Goal: Task Accomplishment & Management: Manage account settings

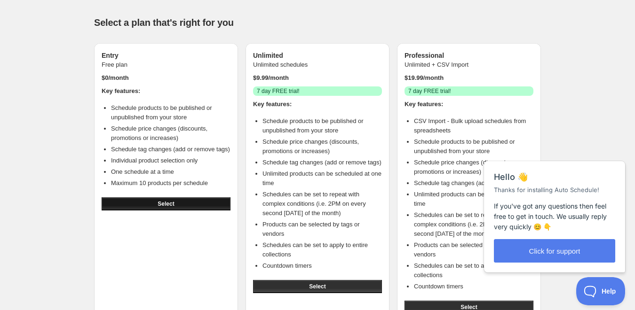
click at [174, 209] on button "Select" at bounding box center [166, 204] width 129 height 13
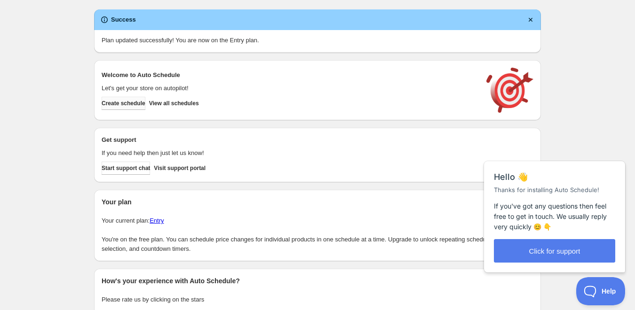
click at [139, 107] on span "Create schedule" at bounding box center [124, 104] width 44 height 8
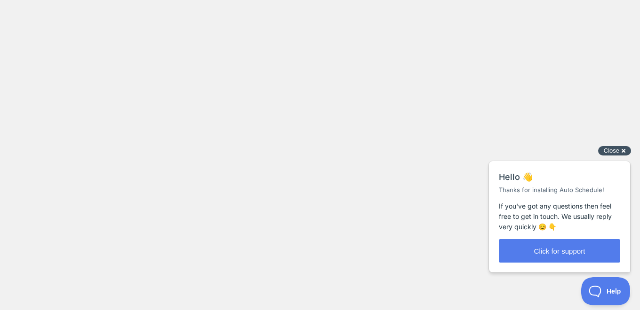
click at [619, 152] on div "Close cross-small" at bounding box center [614, 151] width 33 height 10
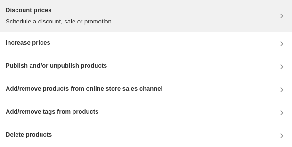
click at [271, 19] on div "Discount prices Schedule a discount, sale or promotion" at bounding box center [146, 16] width 280 height 21
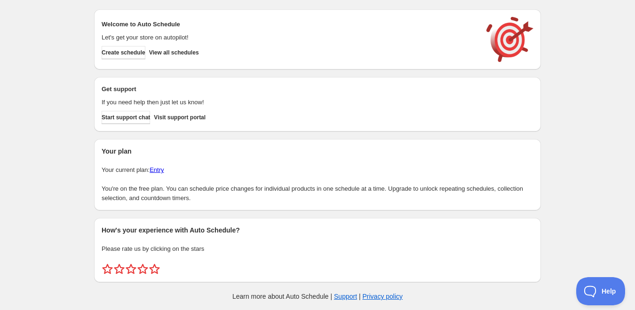
scroll to position [4, 0]
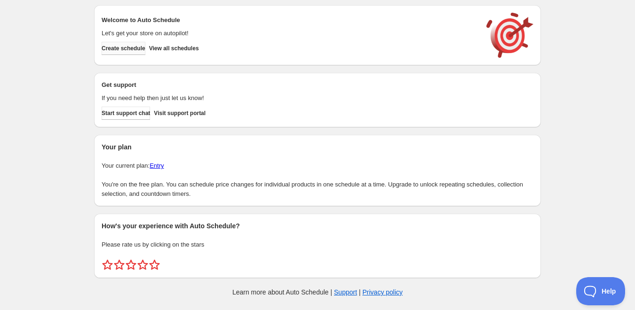
click at [125, 50] on span "Create schedule" at bounding box center [124, 49] width 44 height 8
click at [188, 50] on span "View all schedules" at bounding box center [174, 49] width 50 height 8
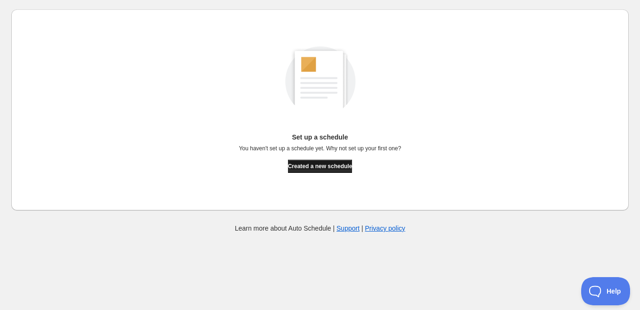
click at [333, 164] on span "Created a new schedule" at bounding box center [320, 167] width 64 height 8
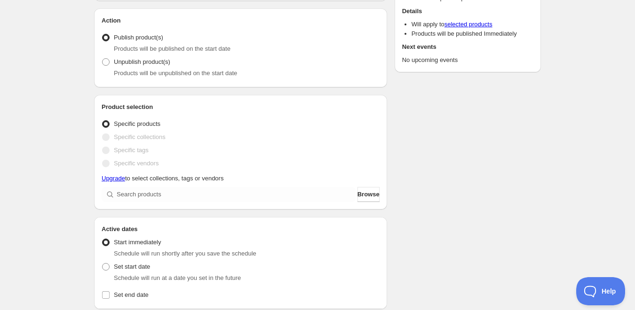
scroll to position [90, 0]
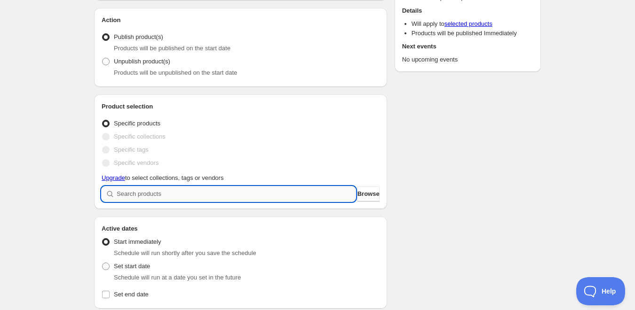
click at [152, 194] on input "search" at bounding box center [236, 194] width 239 height 15
click at [364, 189] on button "Browse" at bounding box center [368, 194] width 22 height 15
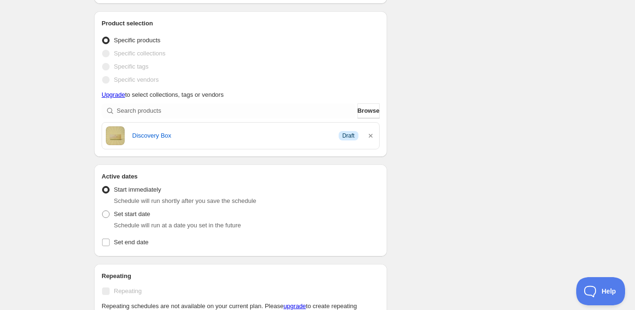
scroll to position [195, 0]
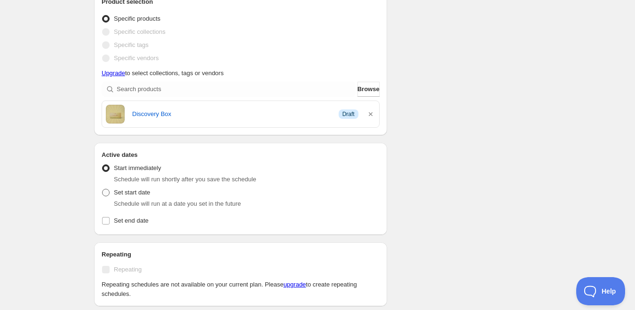
click at [106, 194] on span at bounding box center [106, 193] width 8 height 8
click at [103, 190] on input "Set start date" at bounding box center [102, 189] width 0 height 0
radio input "true"
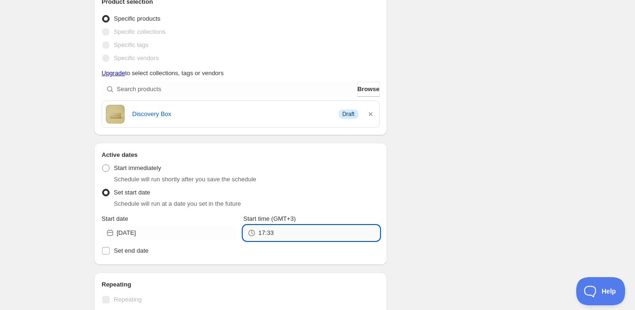
click at [268, 238] on input "17:33" at bounding box center [318, 233] width 121 height 15
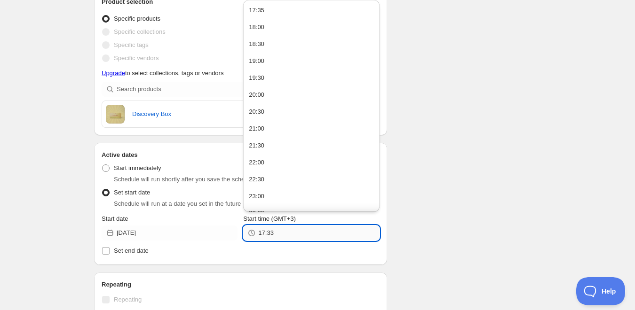
click at [268, 238] on input "17:33" at bounding box center [318, 233] width 121 height 15
type input "5:36"
click at [302, 256] on label "Set end date" at bounding box center [241, 251] width 278 height 13
click at [110, 255] on input "Set end date" at bounding box center [106, 251] width 8 height 8
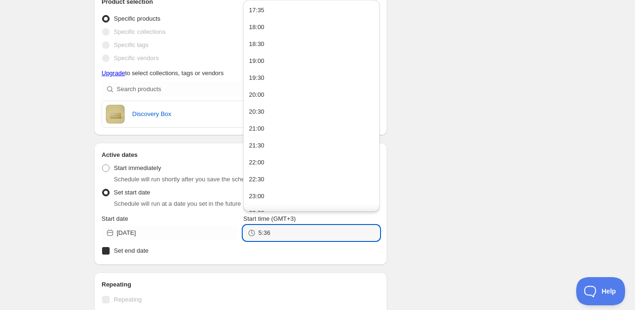
checkbox input "true"
type input "05:36"
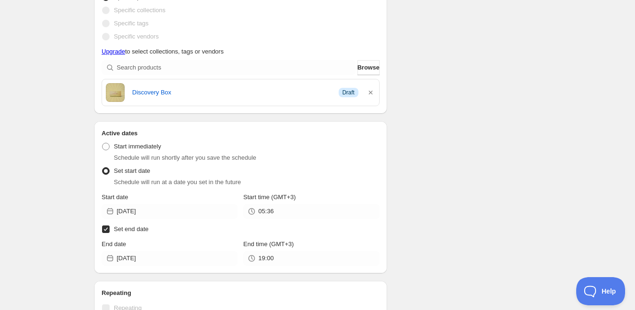
scroll to position [217, 0]
click at [109, 230] on input "Set end date" at bounding box center [106, 229] width 8 height 8
checkbox input "false"
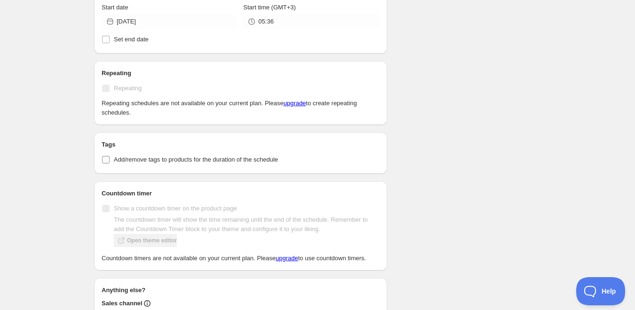
scroll to position [516, 0]
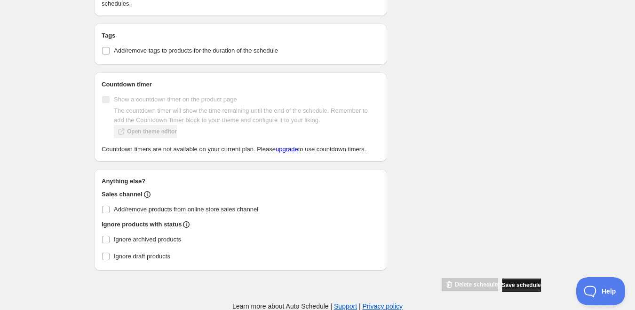
click at [507, 285] on span "Save schedule" at bounding box center [521, 286] width 39 height 8
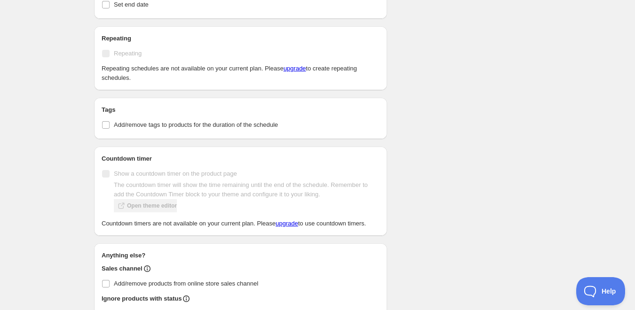
scroll to position [590, 0]
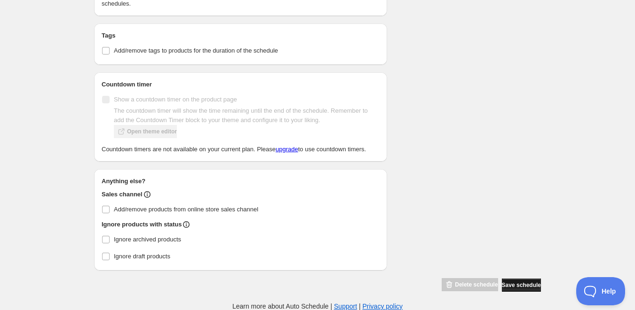
click at [505, 285] on span "Save schedule" at bounding box center [521, 286] width 39 height 8
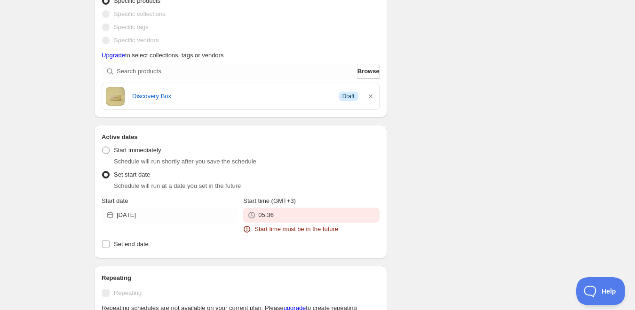
scroll to position [276, 0]
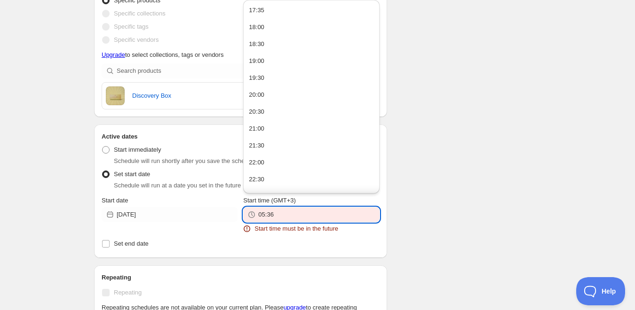
click at [276, 215] on input "05:36" at bounding box center [318, 214] width 121 height 15
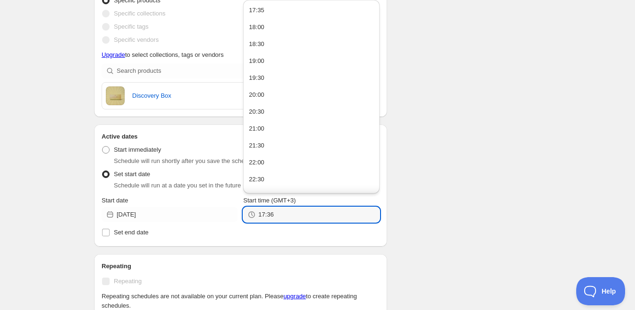
type input "17:36"
click at [524, 211] on div "There were some issues with your form submission Start time must be in the futu…" at bounding box center [314, 173] width 454 height 843
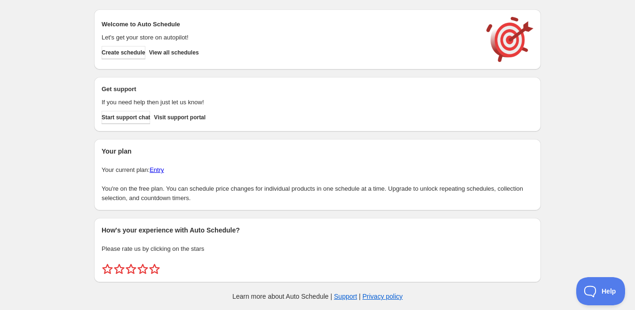
scroll to position [4, 0]
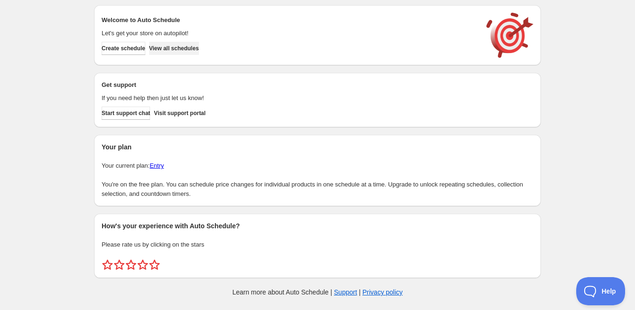
click at [190, 53] on button "View all schedules" at bounding box center [174, 48] width 50 height 13
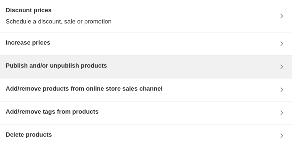
click at [152, 69] on div "Publish and/or unpublish products" at bounding box center [146, 66] width 280 height 11
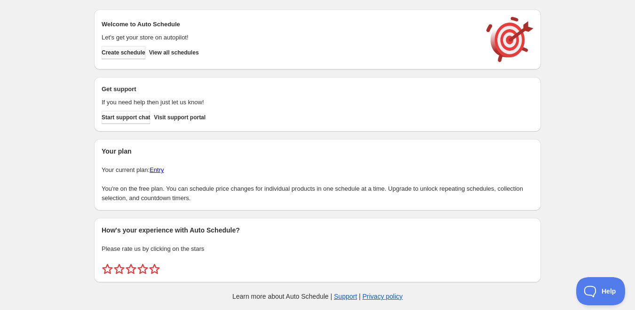
click at [141, 53] on span "Create schedule" at bounding box center [124, 53] width 44 height 8
click at [194, 56] on span "View all schedules" at bounding box center [174, 53] width 50 height 8
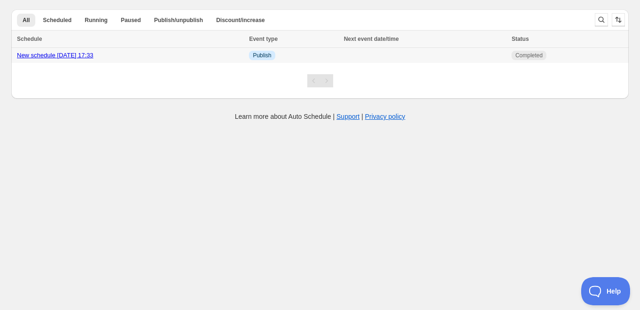
click at [341, 59] on td "Info Publish" at bounding box center [293, 56] width 95 height 16
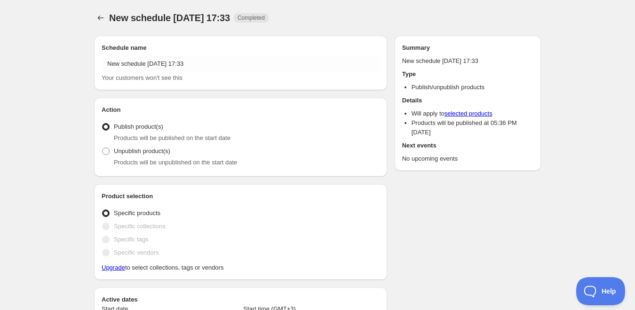
radio input "true"
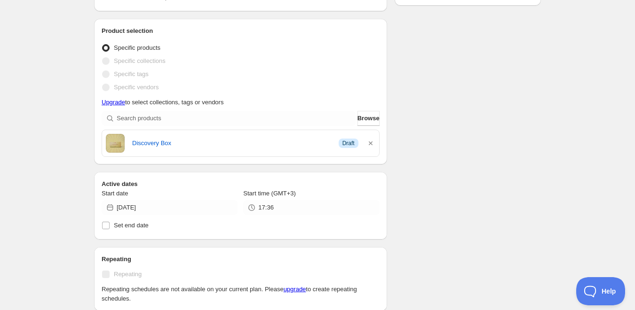
scroll to position [167, 0]
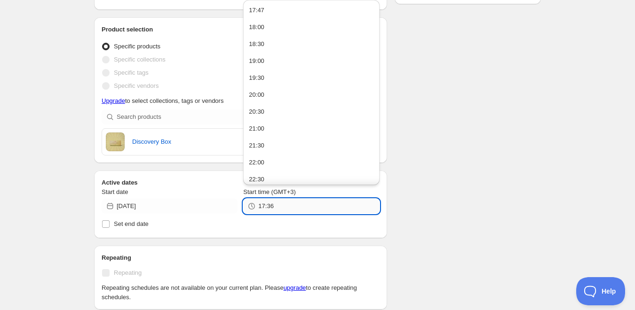
click at [269, 208] on input "17:36" at bounding box center [318, 206] width 121 height 15
click at [357, 259] on h2 "Repeating" at bounding box center [241, 258] width 278 height 9
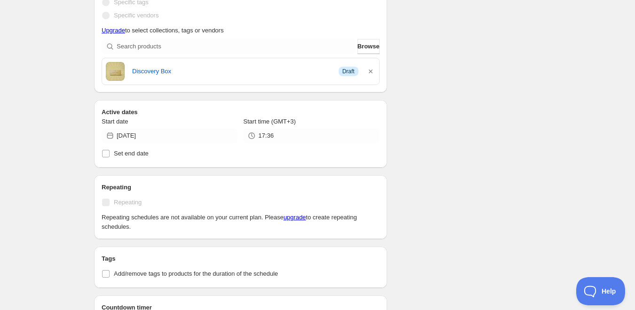
scroll to position [237, 0]
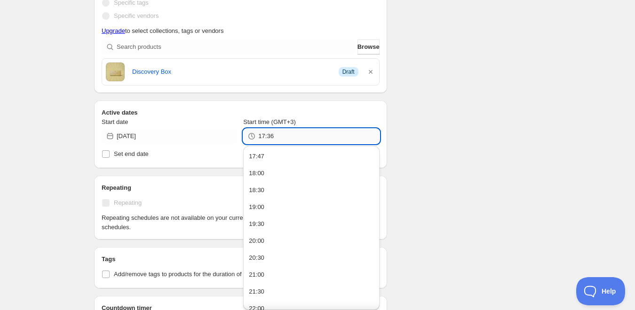
click at [277, 138] on input "17:36" at bounding box center [318, 136] width 121 height 15
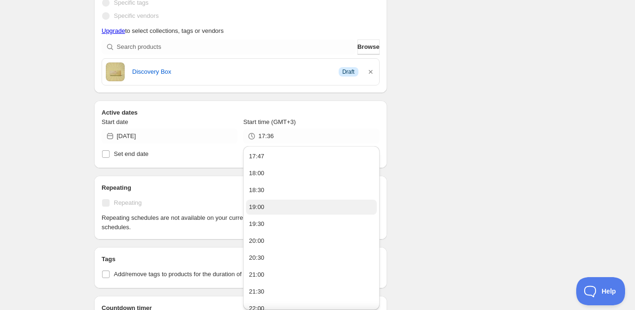
click at [281, 211] on button "19:00" at bounding box center [311, 207] width 130 height 15
type input "19:00"
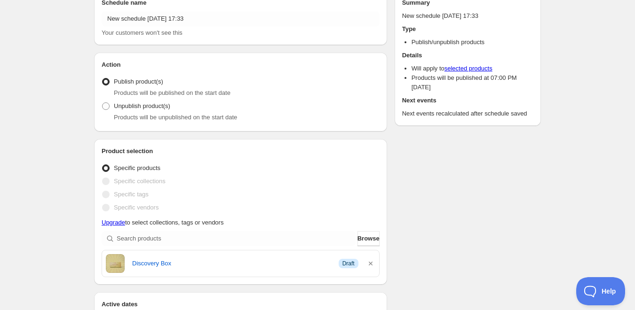
scroll to position [0, 0]
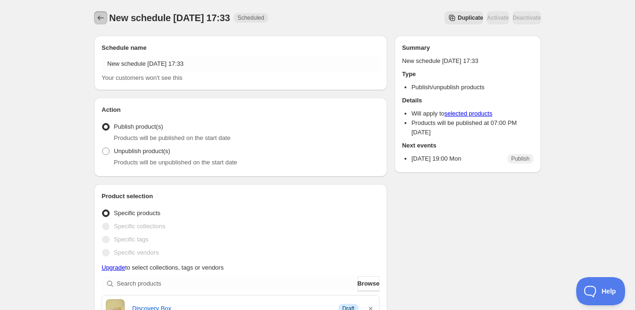
click at [103, 21] on icon "Schedules" at bounding box center [100, 17] width 9 height 9
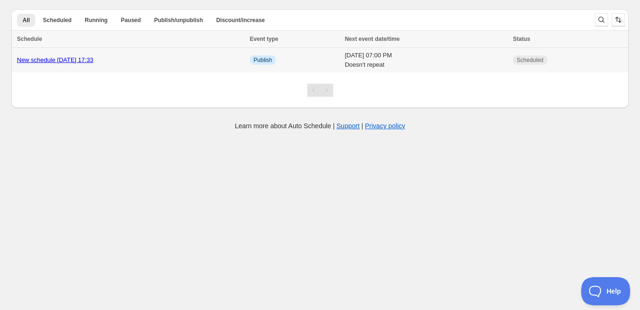
click at [193, 65] on td "New schedule [DATE] 17:33" at bounding box center [129, 60] width 236 height 25
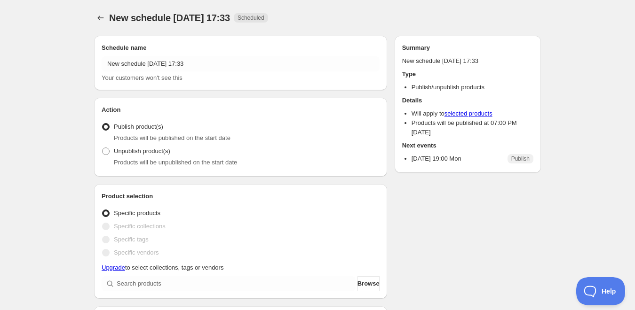
radio input "true"
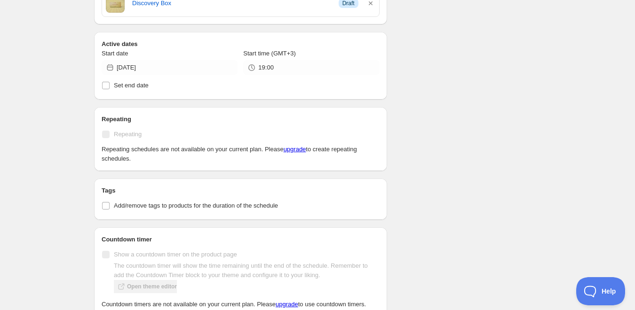
scroll to position [306, 0]
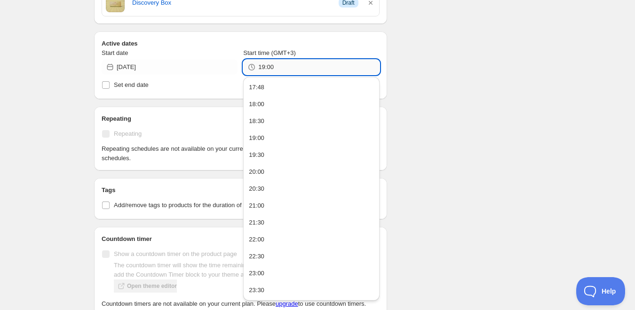
click at [268, 69] on input "19:00" at bounding box center [318, 67] width 121 height 15
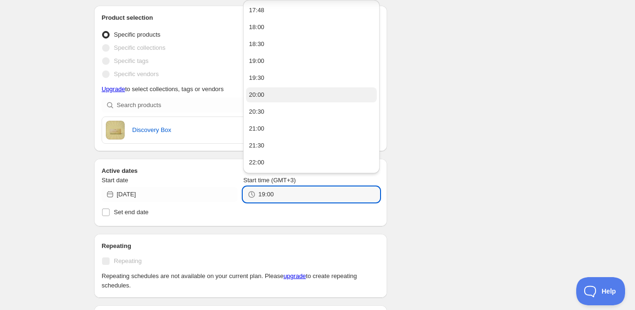
scroll to position [50, 0]
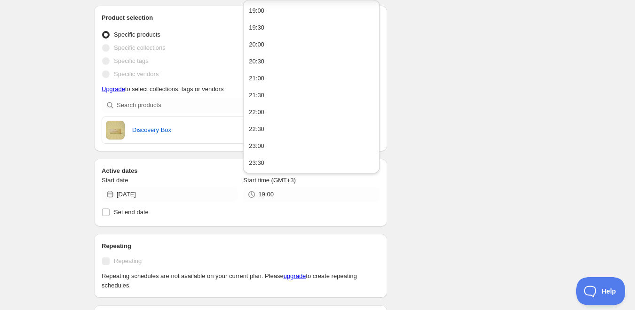
click at [521, 151] on div "Schedule name New schedule [DATE] 17:33 Your customers won't see this Action Ac…" at bounding box center [314, 229] width 454 height 761
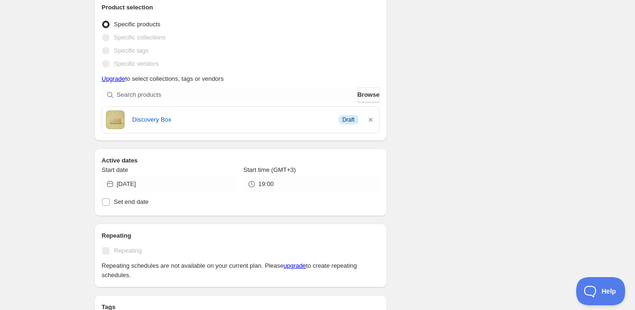
scroll to position [192, 0]
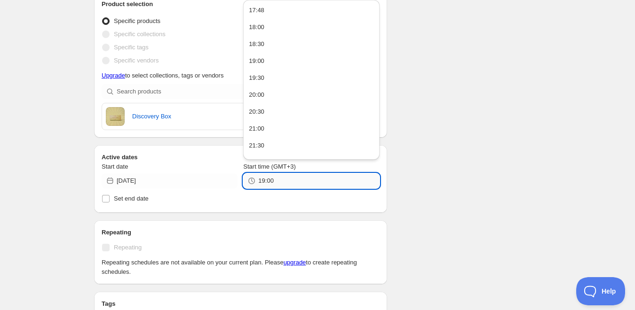
click at [277, 179] on input "19:00" at bounding box center [318, 181] width 121 height 15
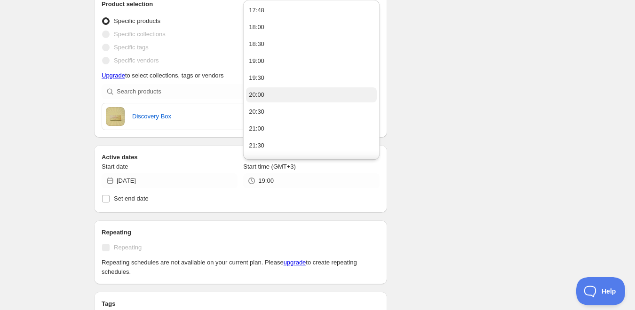
click at [270, 100] on button "20:00" at bounding box center [311, 94] width 130 height 15
type input "20:00"
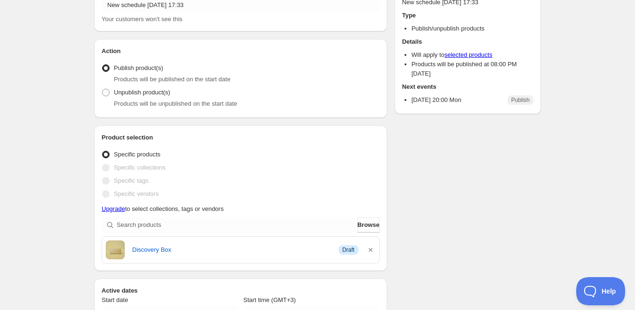
scroll to position [0, 0]
